Goal: Communication & Community: Answer question/provide support

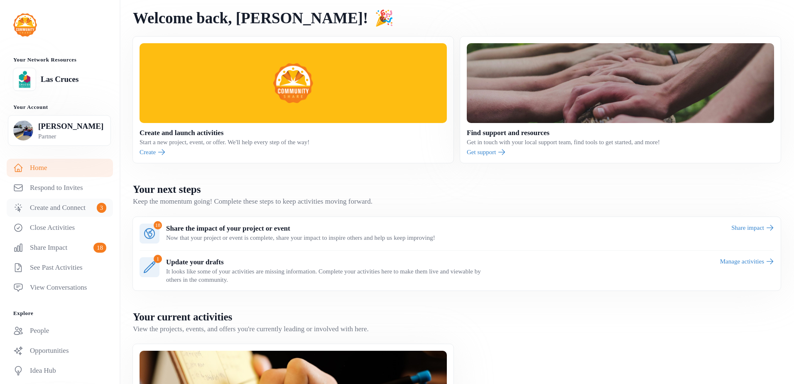
click at [71, 217] on link "Create and Connect 3" at bounding box center [60, 208] width 106 height 18
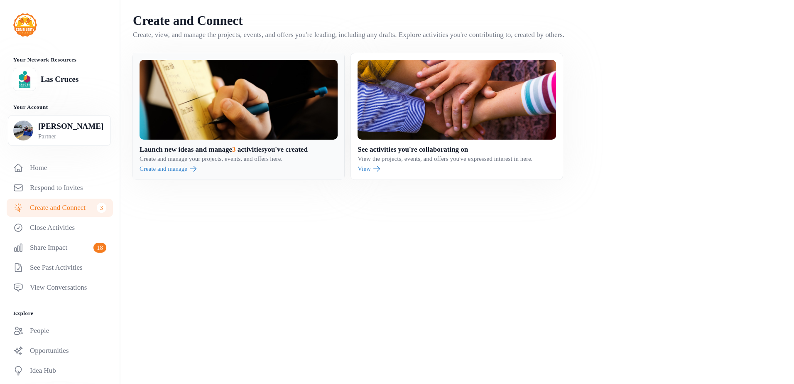
click at [206, 179] on link at bounding box center [238, 116] width 211 height 126
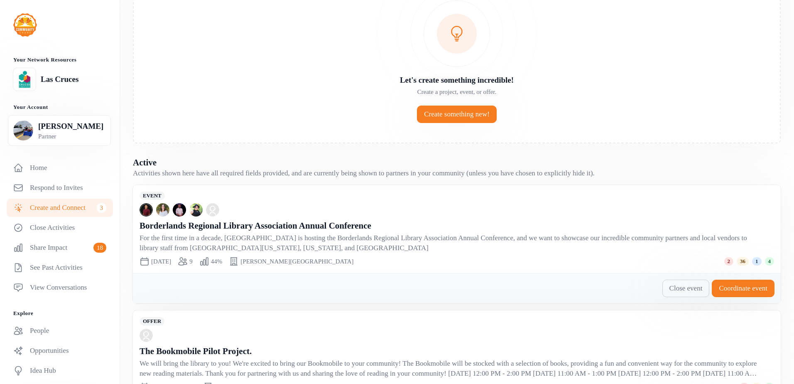
scroll to position [83, 0]
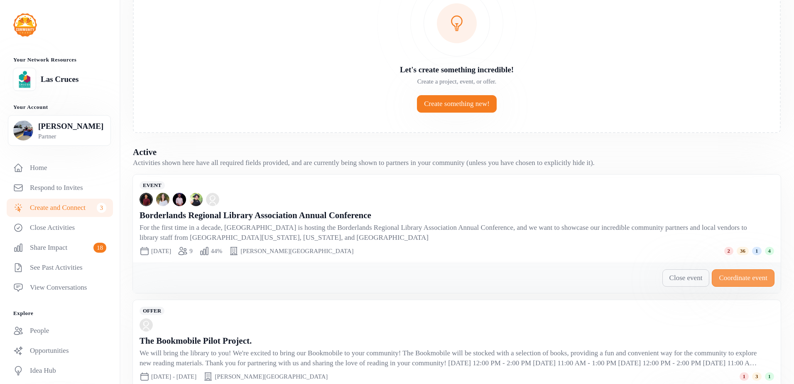
click at [742, 275] on span "Coordinate event" at bounding box center [743, 278] width 49 height 10
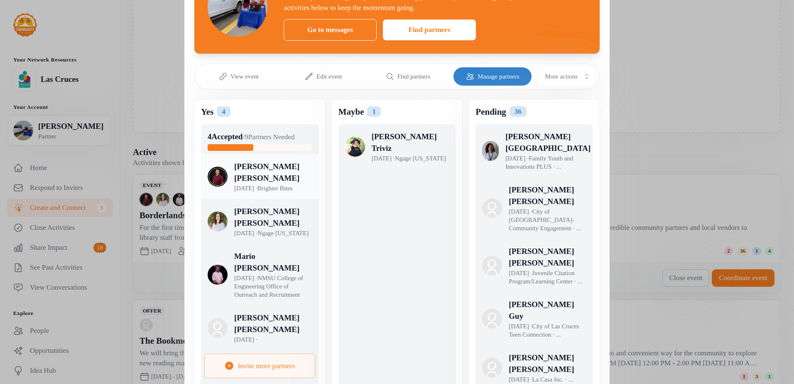
scroll to position [83, 0]
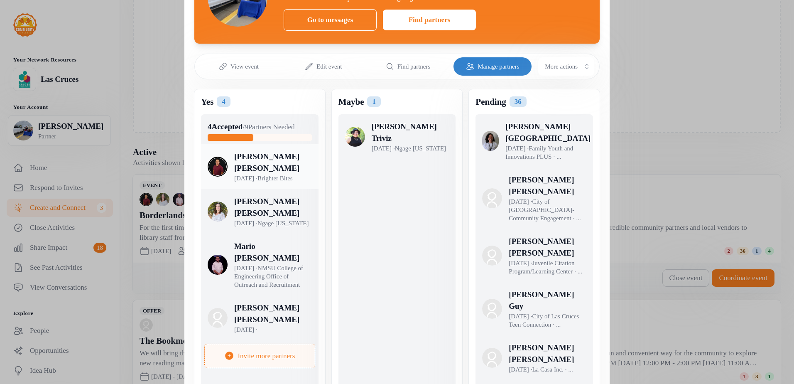
click at [265, 196] on div at bounding box center [267, 173] width 118 height 45
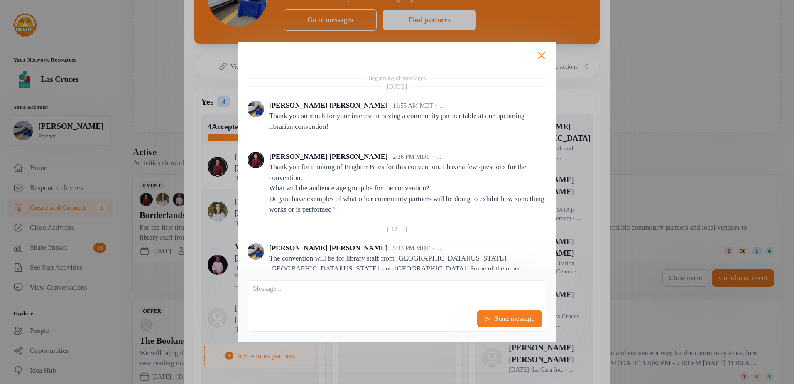
scroll to position [71, 0]
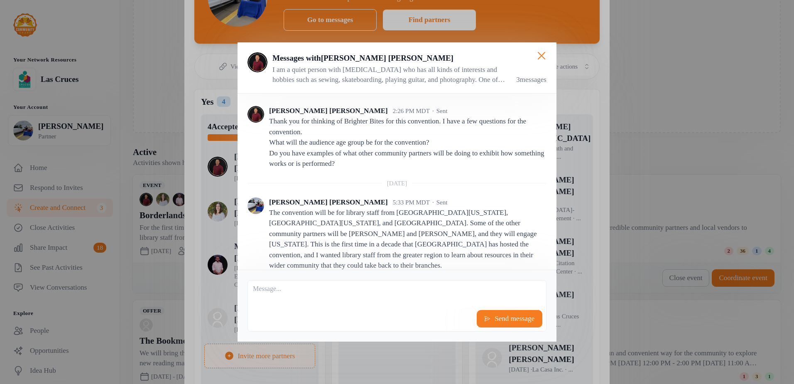
click at [363, 303] on textarea at bounding box center [397, 293] width 298 height 27
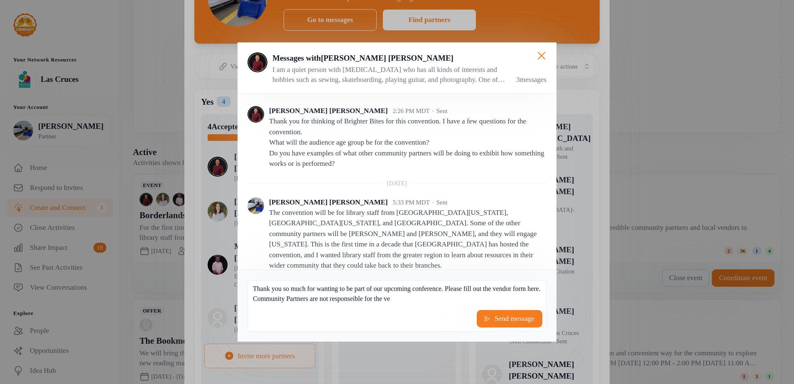
scroll to position [7, 0]
click at [334, 308] on div "Thank you so much for wanting to be part of our upcoming conference. Please fil…" at bounding box center [397, 305] width 299 height 51
click at [308, 301] on textarea "Thank you so much for wanting to be part of our upcoming conference. Please fil…" at bounding box center [397, 293] width 298 height 27
paste textarea "[URL][DOMAIN_NAME]"
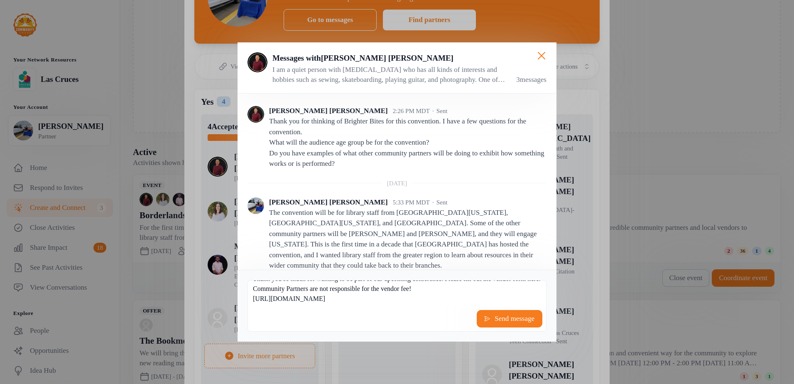
scroll to position [27, 0]
type textarea "Thank you so much for wanting to be part of our upcoming conference. Please fil…"
click at [485, 317] on icon at bounding box center [487, 318] width 5 height 5
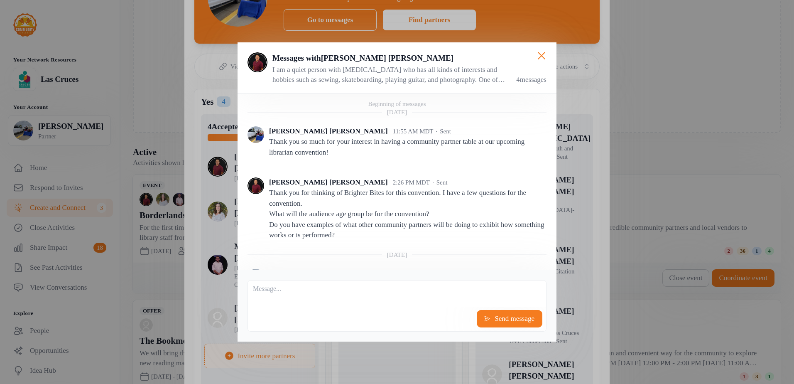
scroll to position [188, 0]
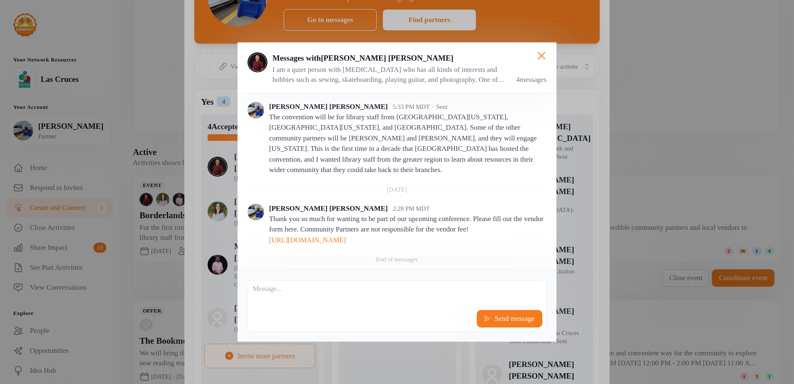
drag, startPoint x: 443, startPoint y: 240, endPoint x: 268, endPoint y: 201, distance: 179.6
click at [268, 201] on div "[PERSON_NAME] 2:28 PM MDT Thank you so much for wanting to be part of our upcom…" at bounding box center [397, 225] width 299 height 62
copy p "Thank you so much for wanting to be part of our upcoming conference. Please fil…"
click at [540, 54] on icon "button" at bounding box center [541, 55] width 7 height 7
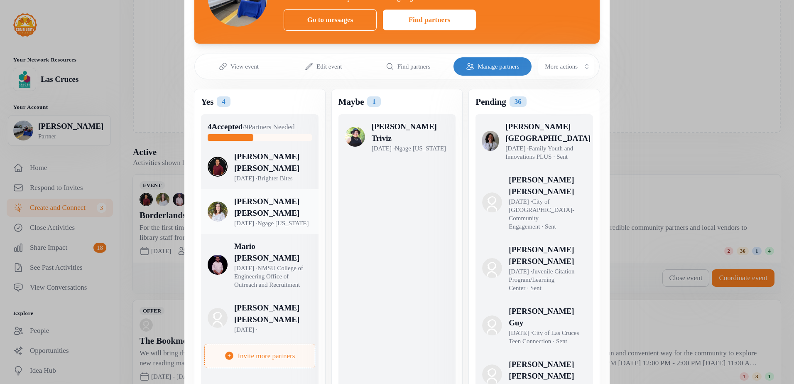
click at [264, 237] on div at bounding box center [267, 218] width 118 height 45
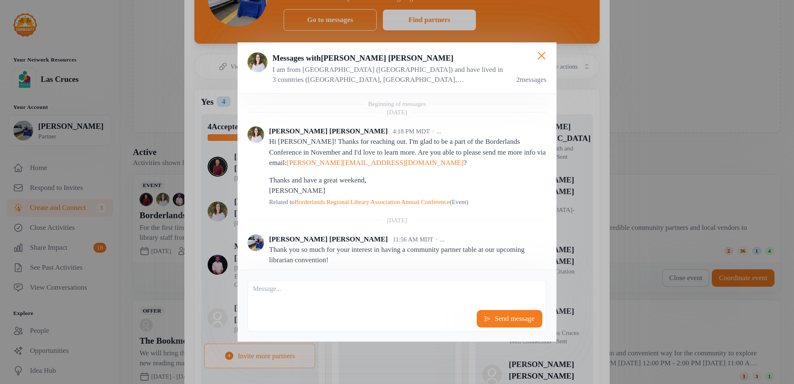
scroll to position [20, 0]
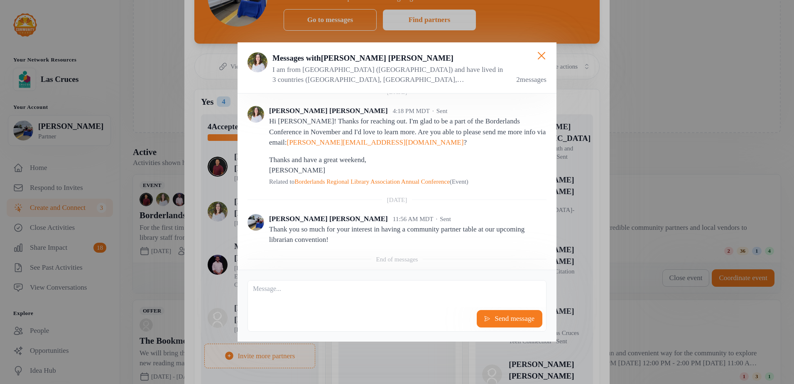
click at [301, 304] on textarea at bounding box center [397, 293] width 298 height 27
paste textarea "Thank you so much for wanting to be part of our upcoming conference. Please fil…"
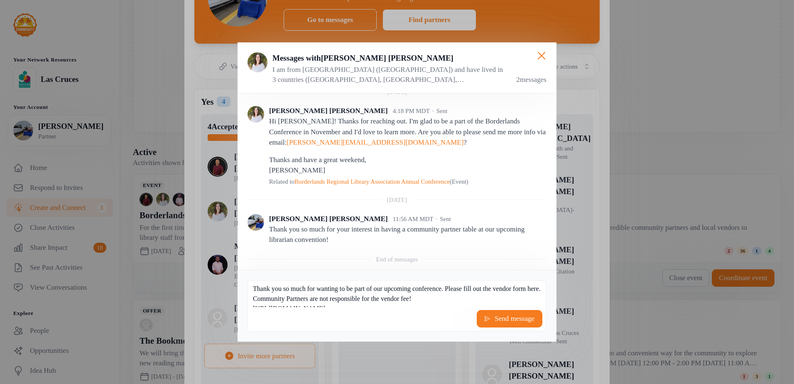
scroll to position [27, 0]
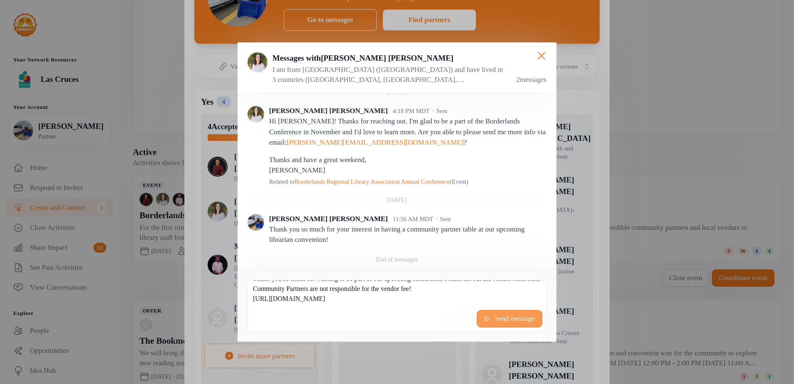
type textarea "Thank you so much for wanting to be part of our upcoming conference. Please fil…"
click at [512, 315] on span "Send message" at bounding box center [515, 319] width 42 height 10
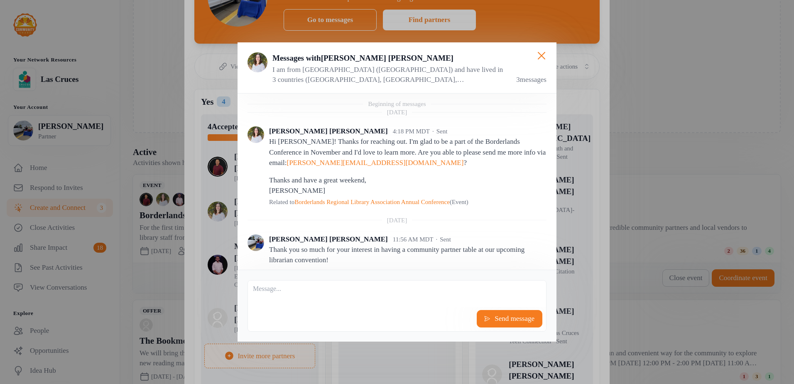
scroll to position [111, 0]
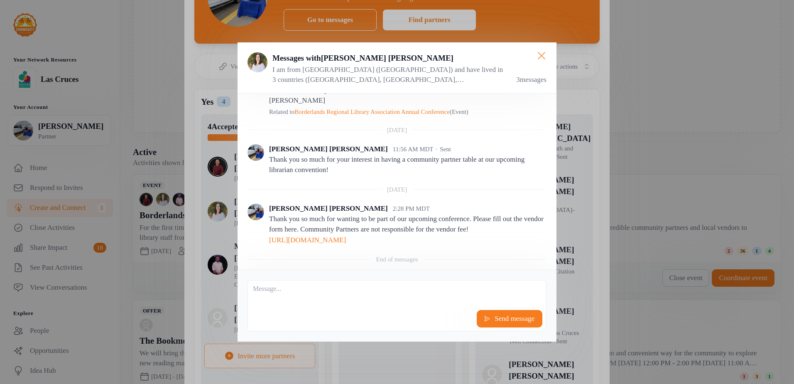
click at [535, 53] on icon "button" at bounding box center [541, 55] width 13 height 13
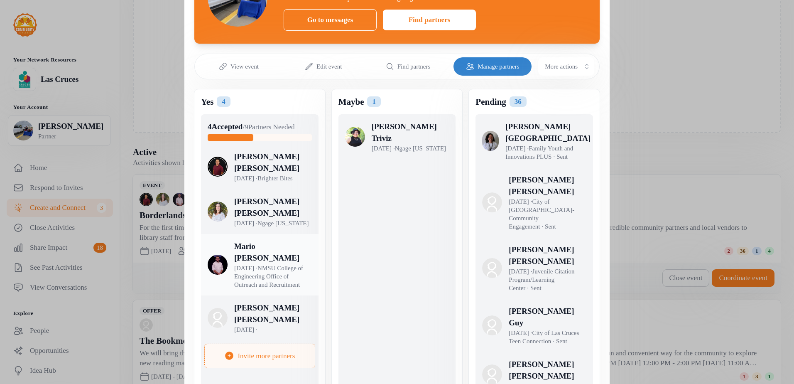
click at [243, 281] on div at bounding box center [267, 270] width 118 height 61
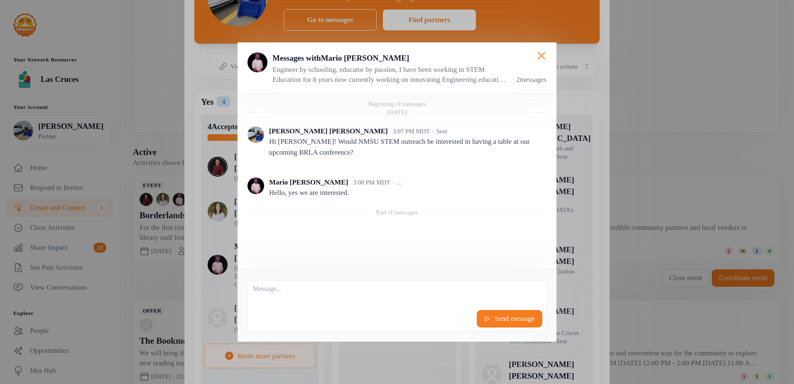
click at [292, 295] on textarea at bounding box center [397, 293] width 298 height 27
paste textarea "Thank you so much for wanting to be part of our upcoming conference. Please fil…"
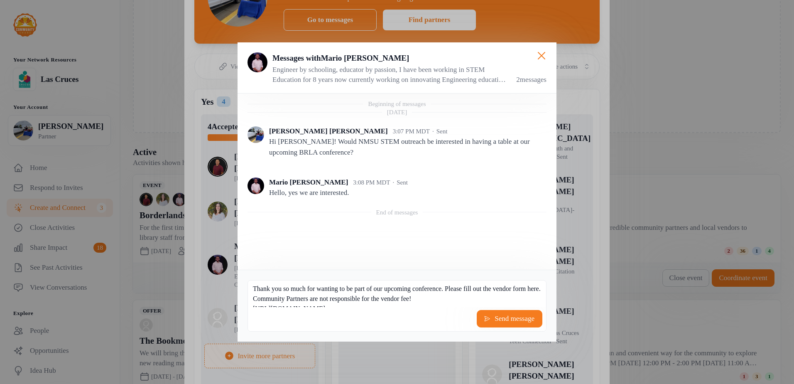
scroll to position [27, 0]
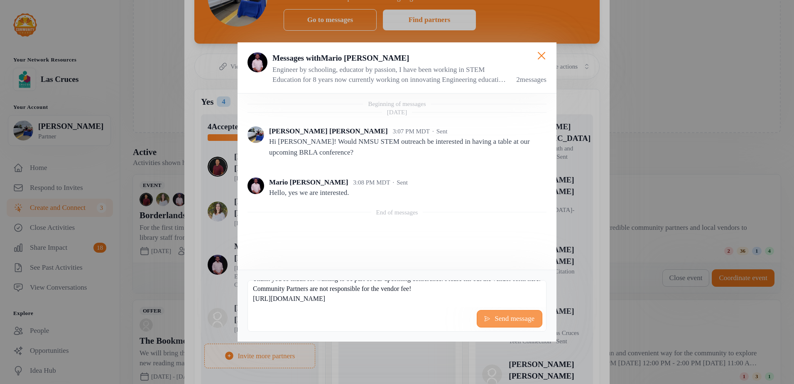
type textarea "Thank you so much for wanting to be part of our upcoming conference. Please fil…"
click at [494, 319] on span "Send message" at bounding box center [515, 319] width 42 height 10
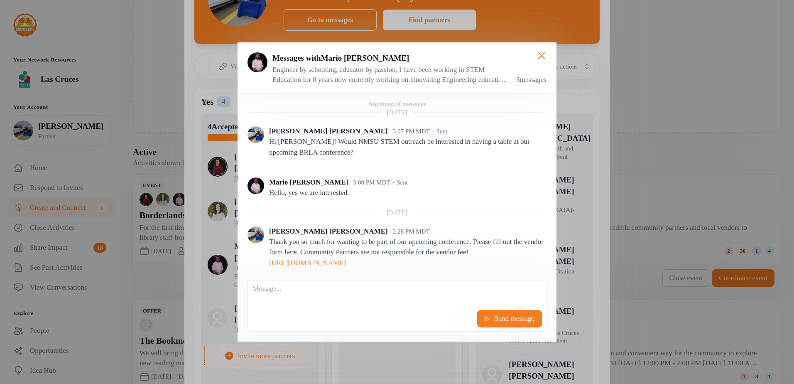
scroll to position [44, 0]
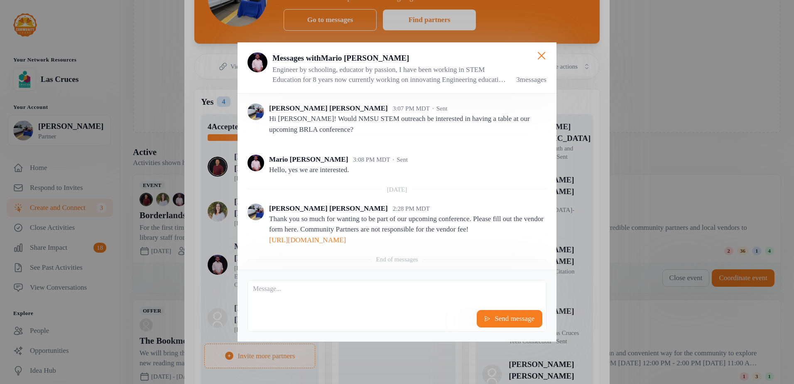
click at [373, 356] on div "Close Messages with [PERSON_NAME] Engineer by schooling, educator by passion, I…" at bounding box center [397, 192] width 794 height 384
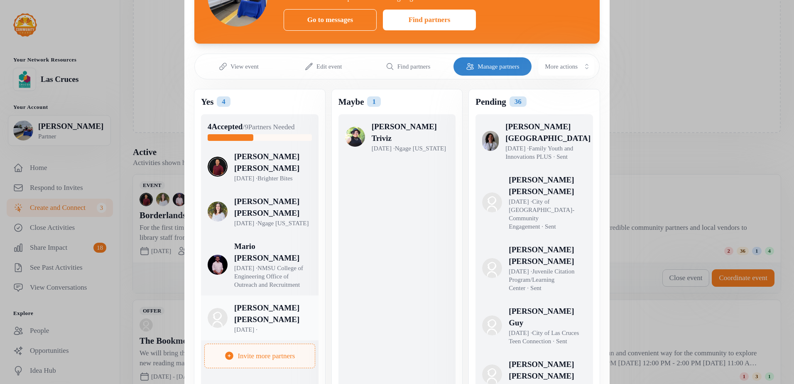
click at [247, 341] on div at bounding box center [267, 324] width 118 height 45
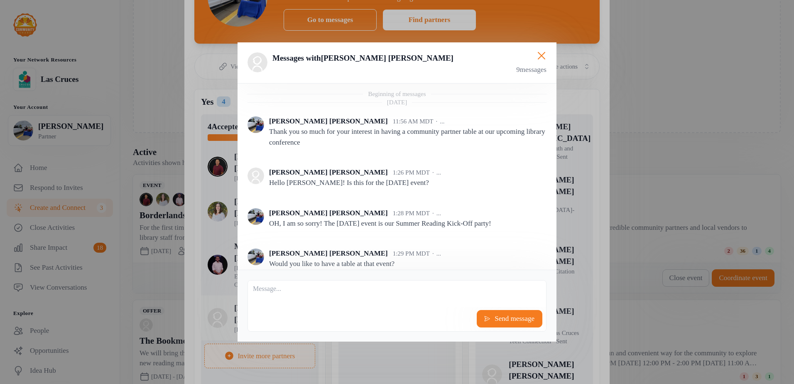
scroll to position [332, 0]
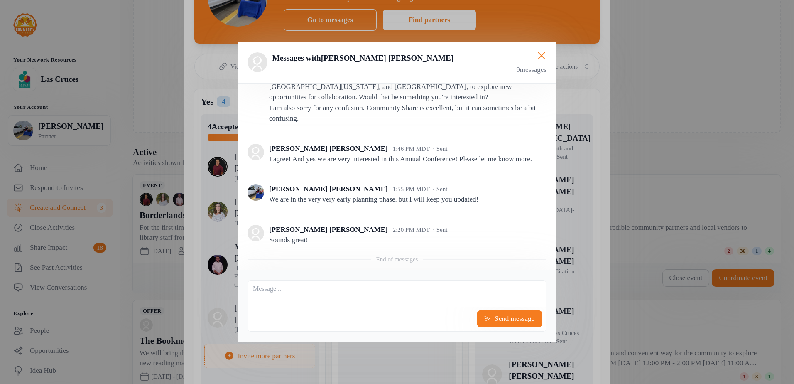
click at [293, 308] on div "Send message" at bounding box center [397, 305] width 299 height 51
click at [289, 306] on textarea at bounding box center [397, 293] width 298 height 27
paste textarea "Thank you so much for wanting to be part of our upcoming conference. Please fil…"
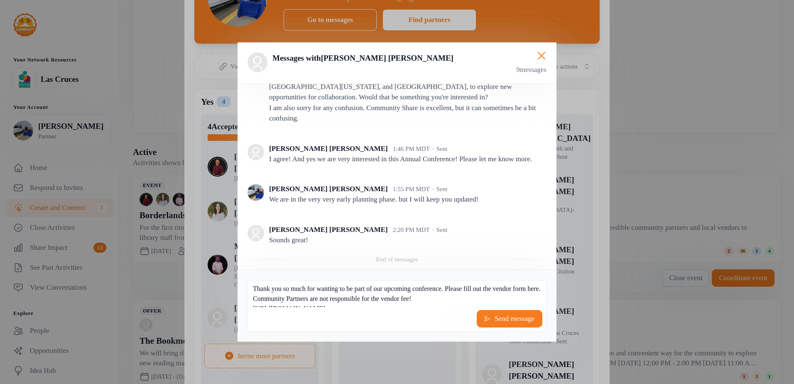
scroll to position [27, 0]
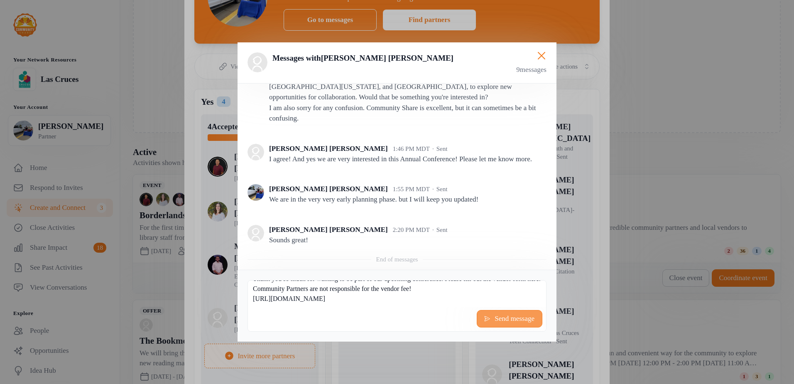
type textarea "Thank you so much for wanting to be part of our upcoming conference. Please fil…"
click at [494, 319] on span "Send message" at bounding box center [515, 319] width 42 height 10
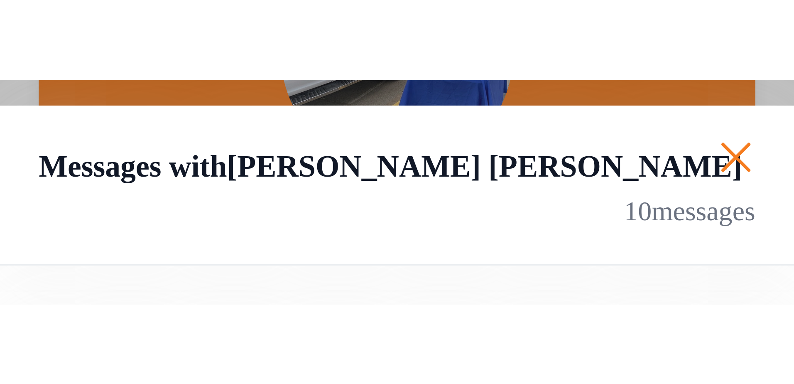
scroll to position [83, 0]
